Goal: Use online tool/utility

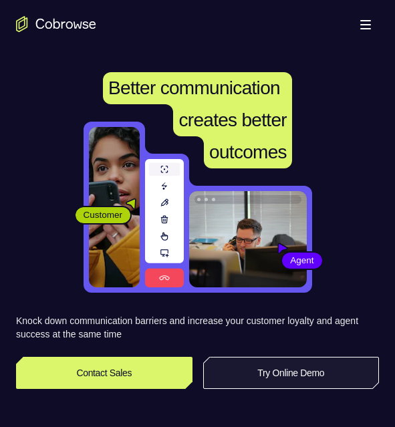
click at [329, 375] on link "Try Online Demo" at bounding box center [291, 373] width 176 height 32
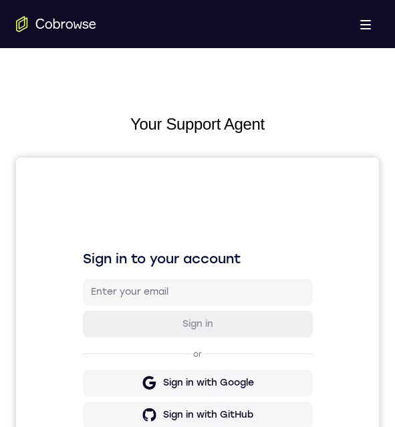
scroll to position [467, 0]
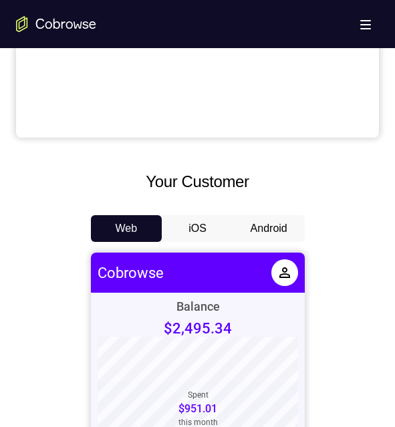
click at [272, 232] on button "Android" at bounding box center [268, 228] width 71 height 27
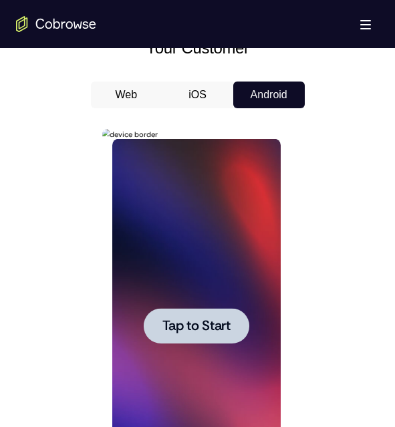
scroll to position [668, 0]
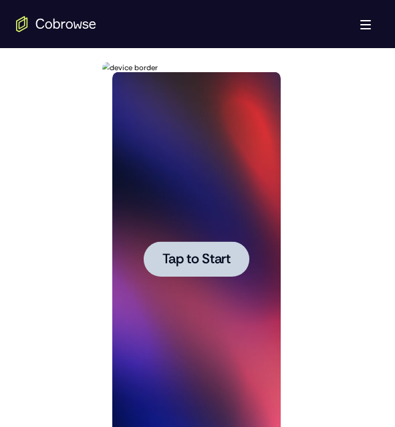
drag, startPoint x: 220, startPoint y: 357, endPoint x: 461, endPoint y: 373, distance: 242.3
click at [220, 357] on div at bounding box center [196, 259] width 168 height 374
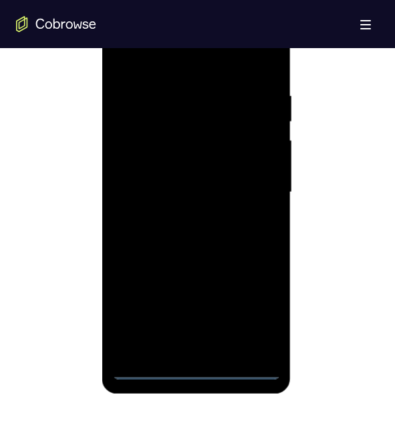
drag, startPoint x: 411, startPoint y: 301, endPoint x: 216, endPoint y: 371, distance: 207.9
click at [216, 371] on div at bounding box center [196, 192] width 168 height 374
click at [200, 371] on div at bounding box center [196, 192] width 168 height 374
click at [253, 306] on div at bounding box center [196, 192] width 168 height 374
click at [159, 65] on div at bounding box center [196, 192] width 168 height 374
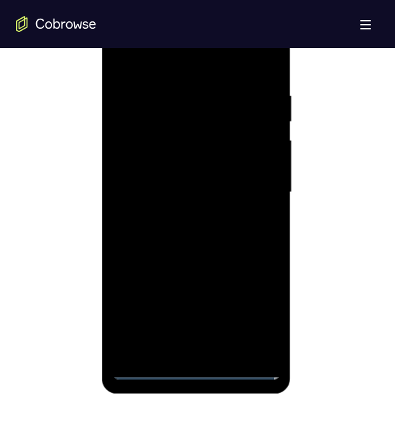
click at [253, 186] on div at bounding box center [196, 192] width 168 height 374
click at [183, 216] on div at bounding box center [196, 192] width 168 height 374
click at [184, 189] on div at bounding box center [196, 192] width 168 height 374
click at [164, 165] on div at bounding box center [196, 192] width 168 height 374
click at [178, 197] on div at bounding box center [196, 192] width 168 height 374
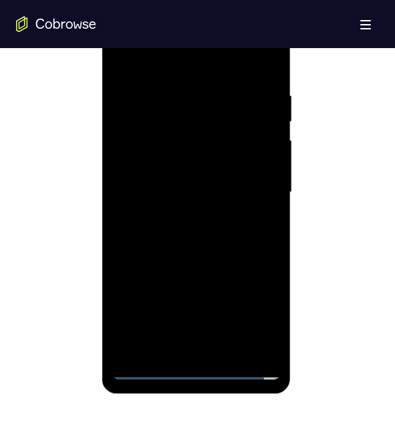
click at [188, 232] on div at bounding box center [196, 192] width 168 height 374
click at [200, 243] on div at bounding box center [196, 192] width 168 height 374
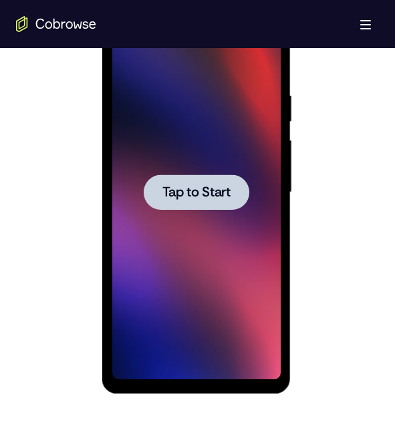
click at [257, 351] on div at bounding box center [196, 192] width 168 height 374
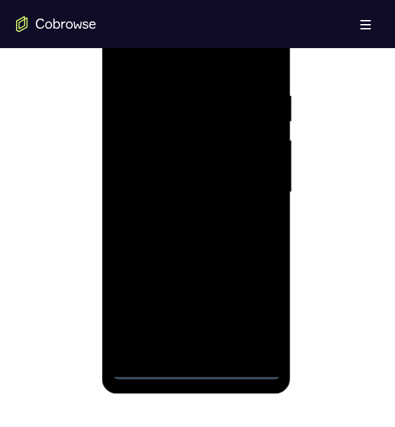
click at [192, 371] on div at bounding box center [196, 192] width 168 height 374
click at [242, 321] on div at bounding box center [196, 192] width 168 height 374
click at [244, 311] on div at bounding box center [196, 192] width 168 height 374
click at [165, 63] on div at bounding box center [196, 192] width 168 height 374
click at [260, 188] on div at bounding box center [196, 192] width 168 height 374
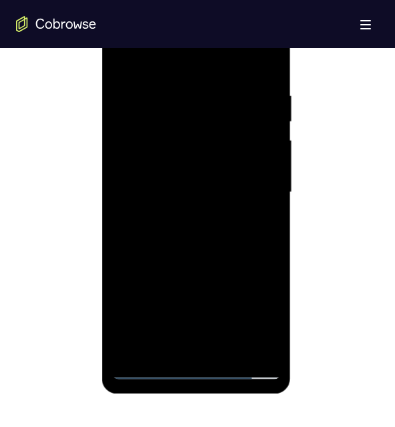
click at [186, 215] on div at bounding box center [196, 192] width 168 height 374
click at [156, 182] on div at bounding box center [196, 192] width 168 height 374
click at [179, 170] on div at bounding box center [196, 192] width 168 height 374
click at [190, 195] on div at bounding box center [196, 192] width 168 height 374
